Goal: Task Accomplishment & Management: Manage account settings

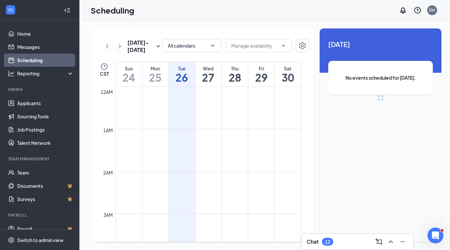
scroll to position [325, 0]
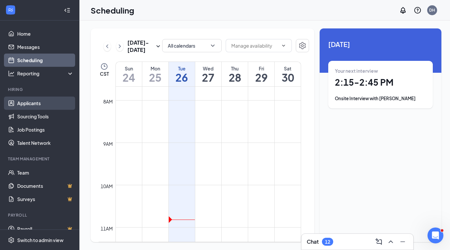
click at [28, 105] on link "Applicants" at bounding box center [45, 103] width 57 height 13
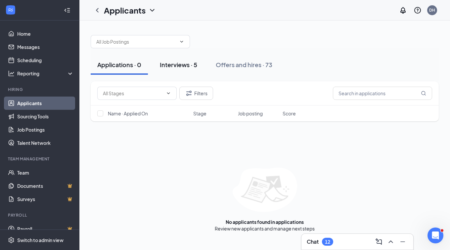
click at [172, 65] on div "Interviews · 5" at bounding box center [178, 65] width 37 height 8
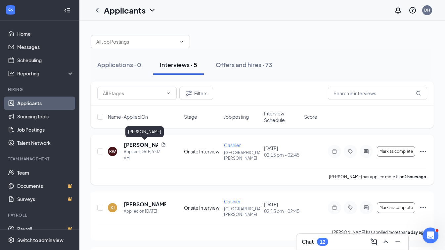
click at [149, 145] on h5 "[PERSON_NAME]" at bounding box center [141, 144] width 34 height 7
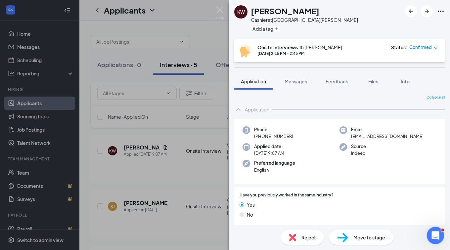
click at [433, 236] on icon "Open Intercom Messenger" at bounding box center [434, 234] width 11 height 11
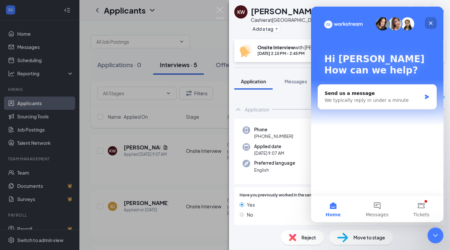
click at [429, 23] on icon "Close" at bounding box center [430, 23] width 5 height 5
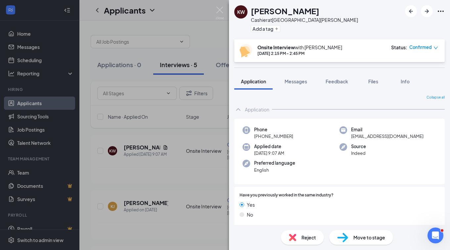
click at [257, 110] on div "Application" at bounding box center [257, 109] width 24 height 7
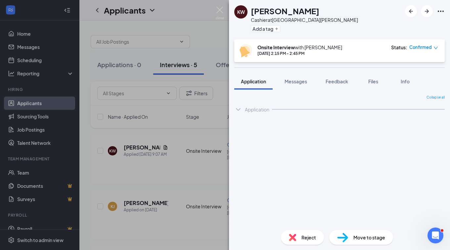
click at [238, 109] on icon "ChevronDown" at bounding box center [238, 110] width 8 height 8
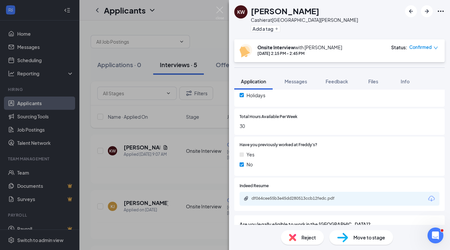
scroll to position [331, 0]
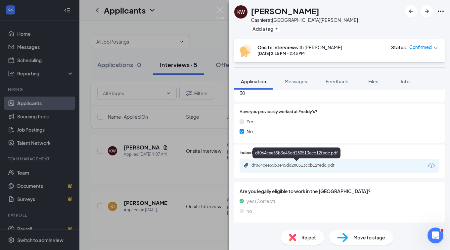
click at [258, 163] on div "df064cee55b3e45dd280513ccb12fedc.pdf" at bounding box center [298, 165] width 93 height 5
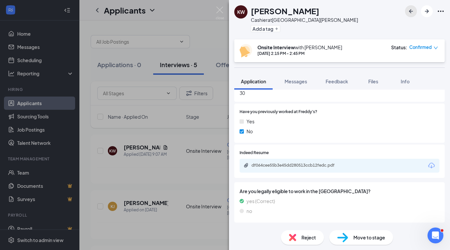
click at [411, 11] on icon "ArrowLeftNew" at bounding box center [411, 11] width 8 height 8
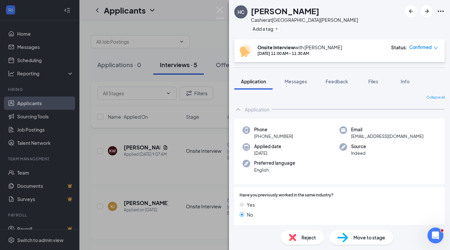
click at [139, 196] on div "[PERSON_NAME] Conovet Cashier at [GEOGRAPHIC_DATA][PERSON_NAME] Add a tag Onsit…" at bounding box center [225, 125] width 450 height 250
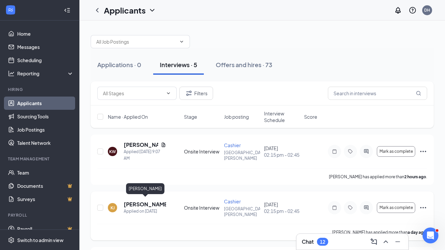
click at [133, 202] on h5 "[PERSON_NAME]" at bounding box center [145, 204] width 42 height 7
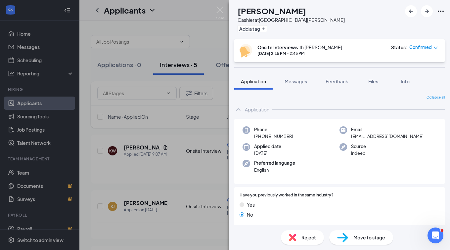
click at [340, 149] on img at bounding box center [344, 147] width 8 height 8
click at [443, 11] on icon "Ellipses" at bounding box center [441, 11] width 6 height 1
click at [406, 27] on link "View full application" at bounding box center [390, 23] width 43 height 7
click at [440, 11] on icon "Ellipses" at bounding box center [441, 11] width 6 height 1
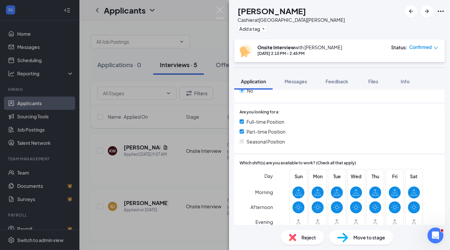
scroll to position [25, 0]
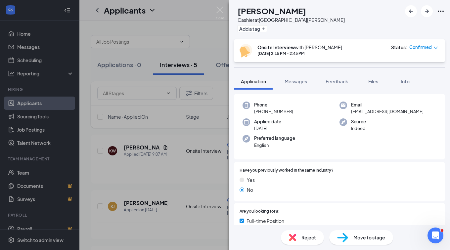
click at [234, 5] on div "KJ" at bounding box center [234, 5] width 0 height 0
click at [411, 13] on icon "ArrowLeftNew" at bounding box center [411, 11] width 4 height 4
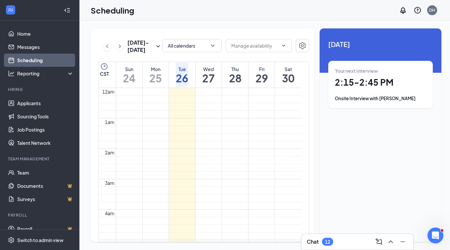
scroll to position [325, 0]
